Goal: Task Accomplishment & Management: Use online tool/utility

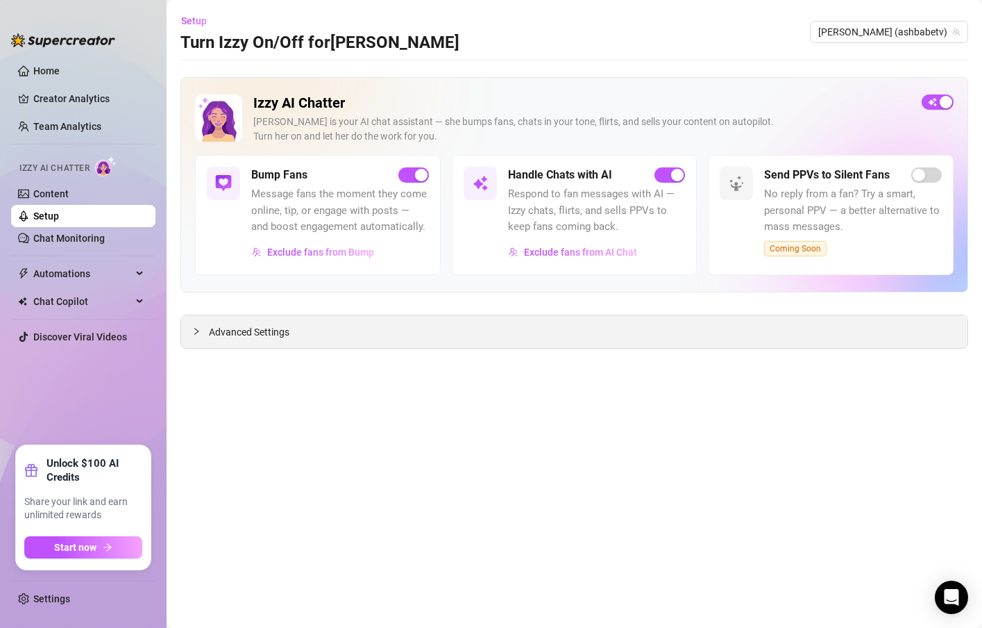
click at [194, 329] on icon "collapsed" at bounding box center [196, 331] width 8 height 8
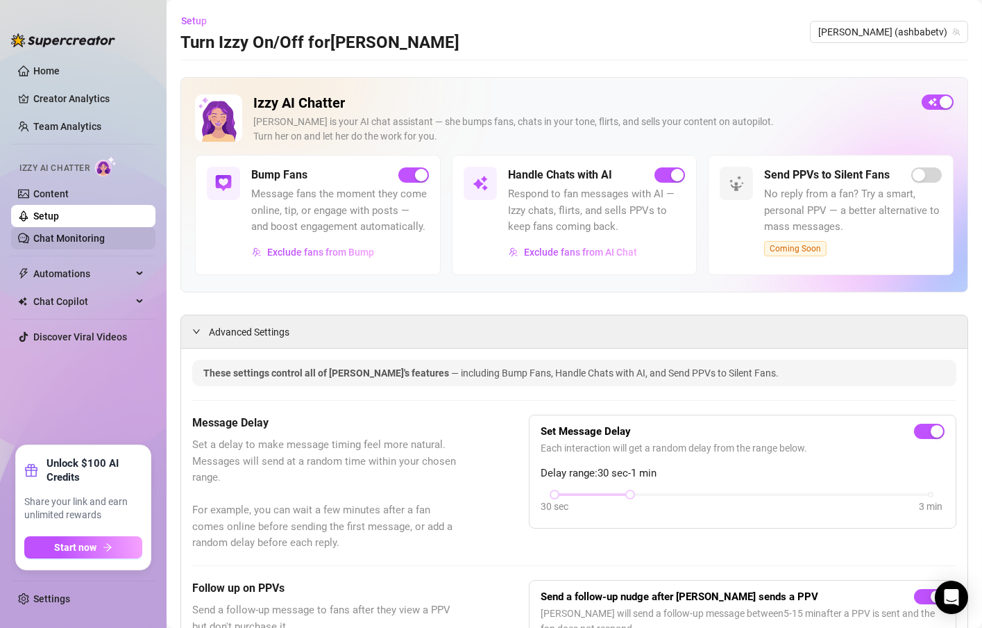
click at [69, 242] on link "Chat Monitoring" at bounding box center [68, 238] width 71 height 11
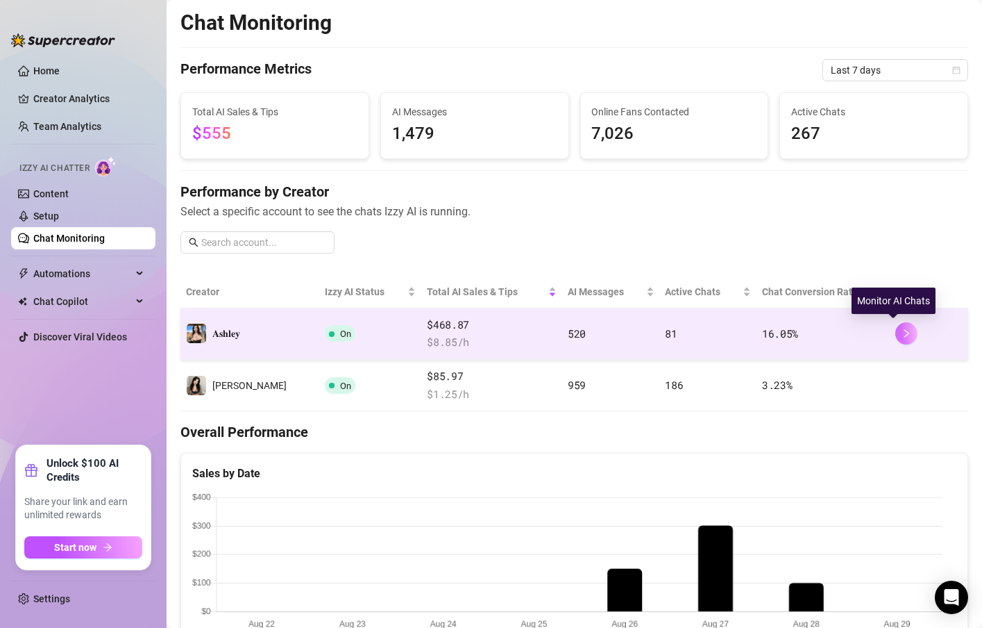
click at [902, 330] on icon "right" at bounding box center [907, 333] width 10 height 10
